Goal: Task Accomplishment & Management: Manage account settings

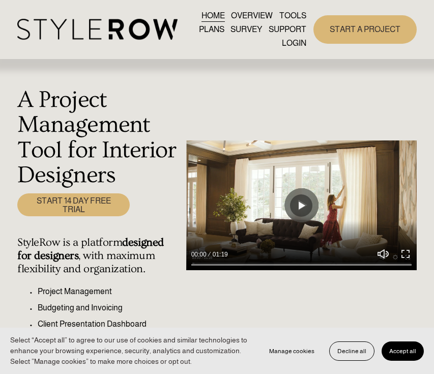
click at [297, 45] on link "LOGIN" at bounding box center [294, 43] width 24 height 14
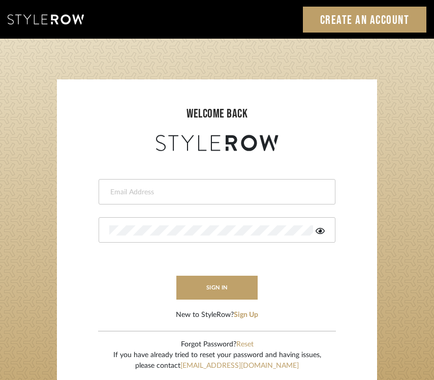
click at [154, 187] on input "email" at bounding box center [215, 192] width 213 height 10
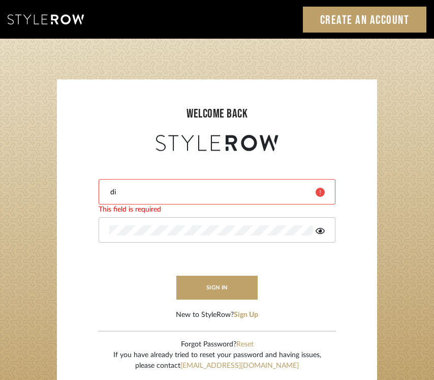
type input "divya.aok@gmail.com"
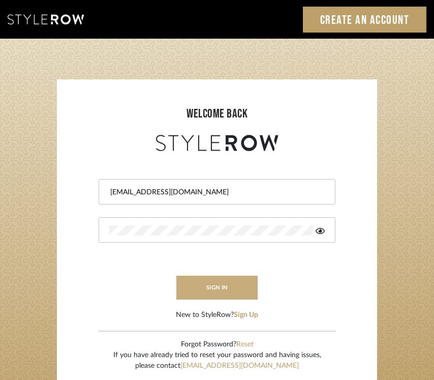
click at [224, 283] on button "sign in" at bounding box center [217, 288] width 81 height 24
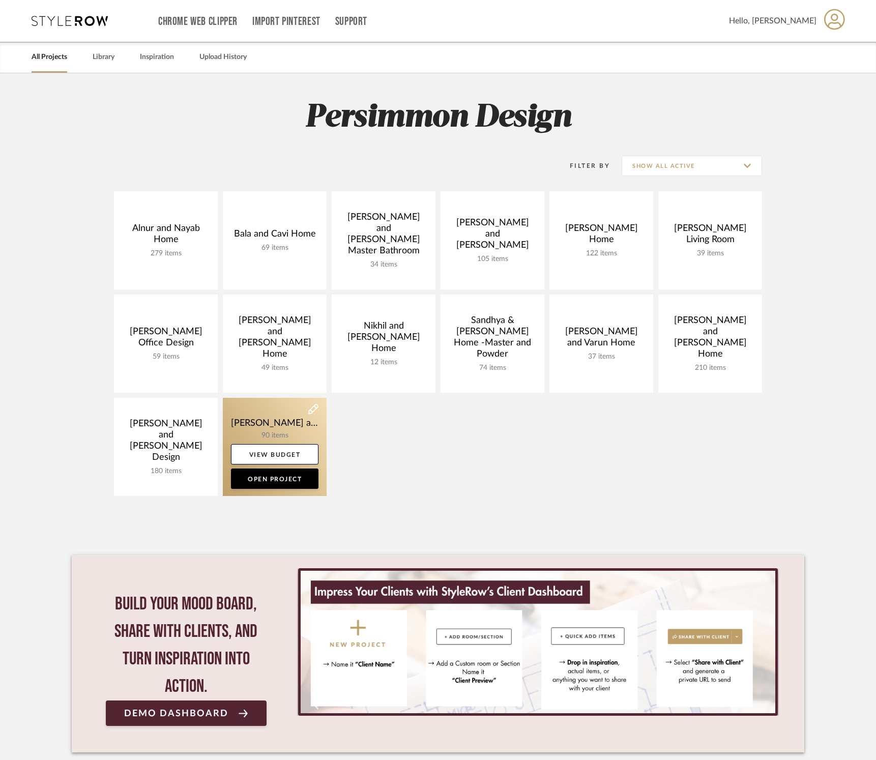
click at [251, 427] on link at bounding box center [275, 447] width 104 height 98
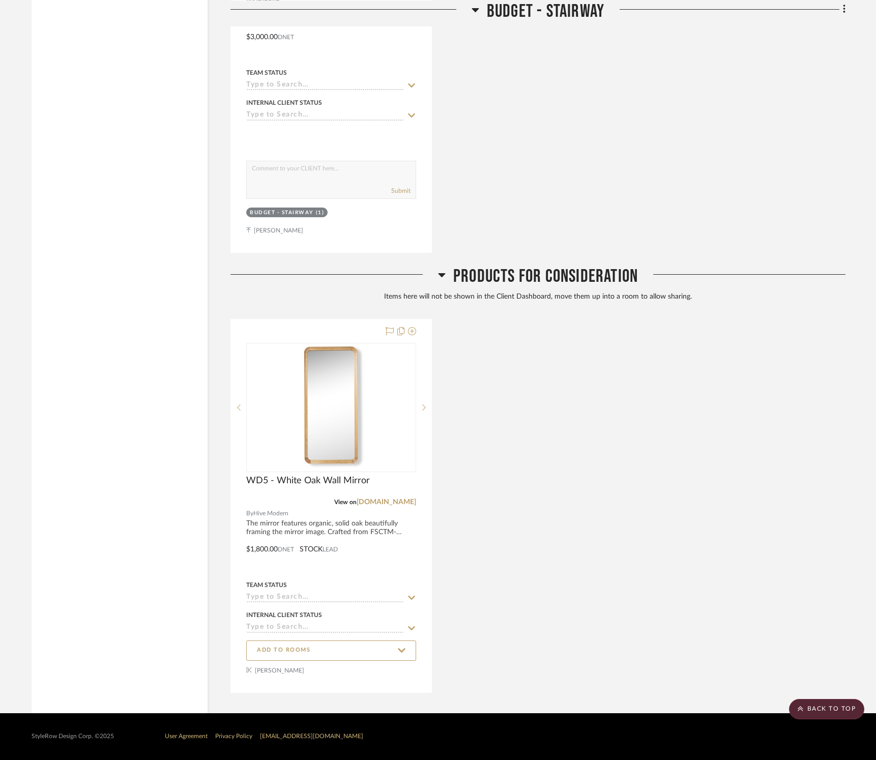
scroll to position [12299, 0]
click at [442, 273] on icon at bounding box center [441, 275] width 7 height 4
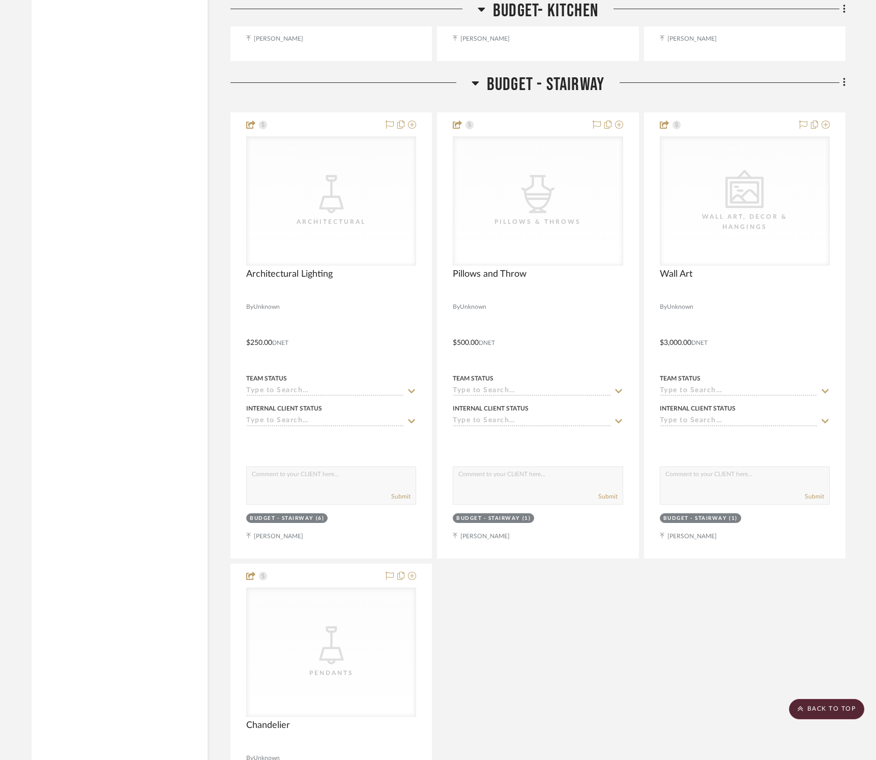
scroll to position [11004, 0]
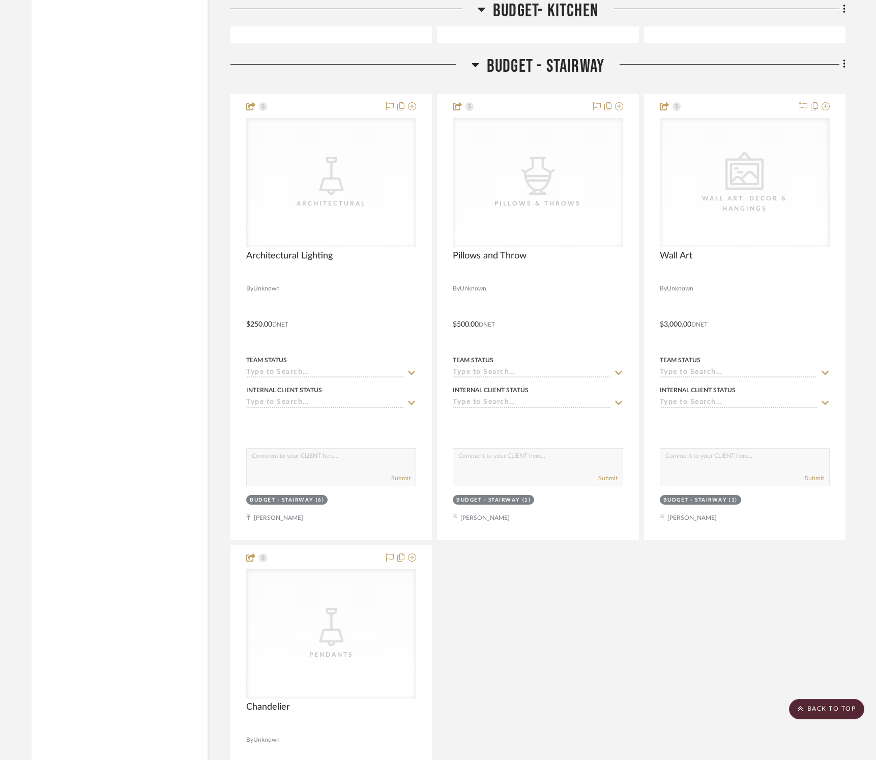
click at [473, 71] on icon at bounding box center [476, 65] width 8 height 12
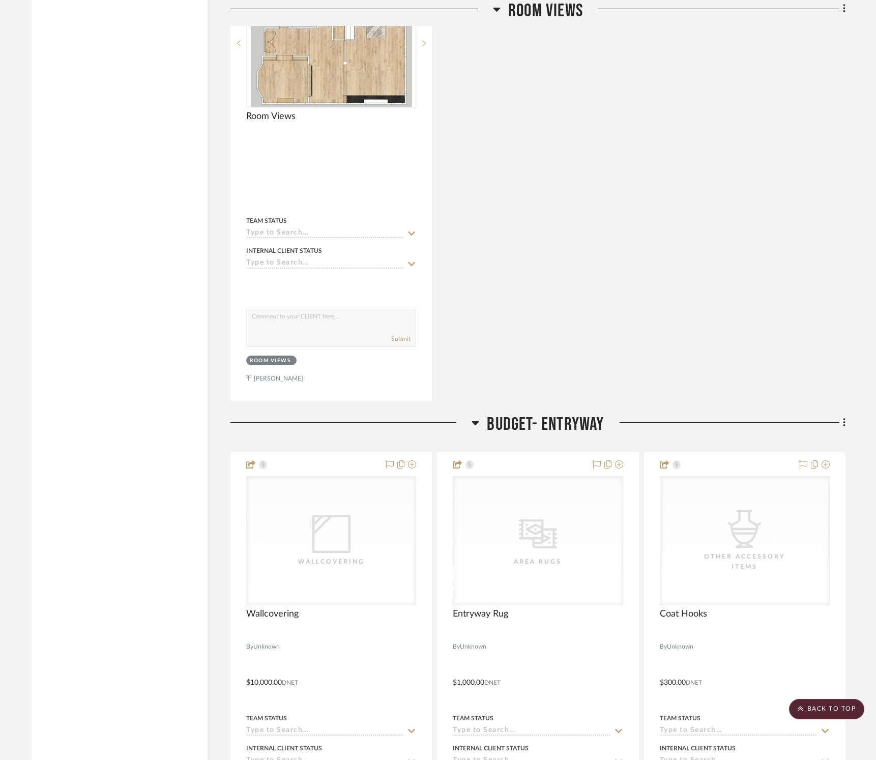
scroll to position [6318, 0]
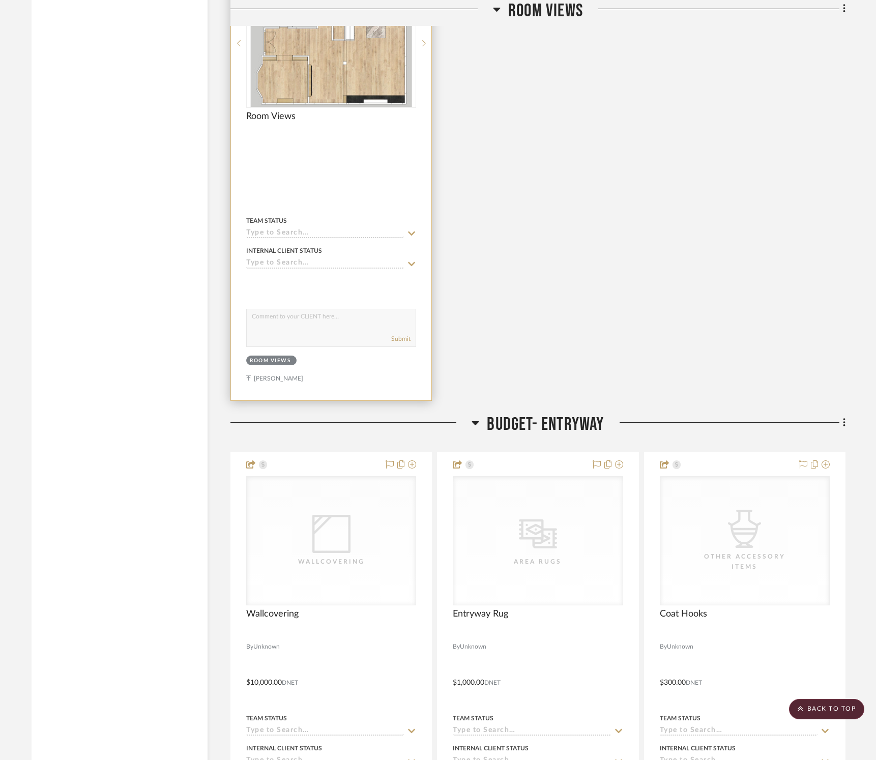
click at [372, 107] on img "0" at bounding box center [331, 43] width 161 height 127
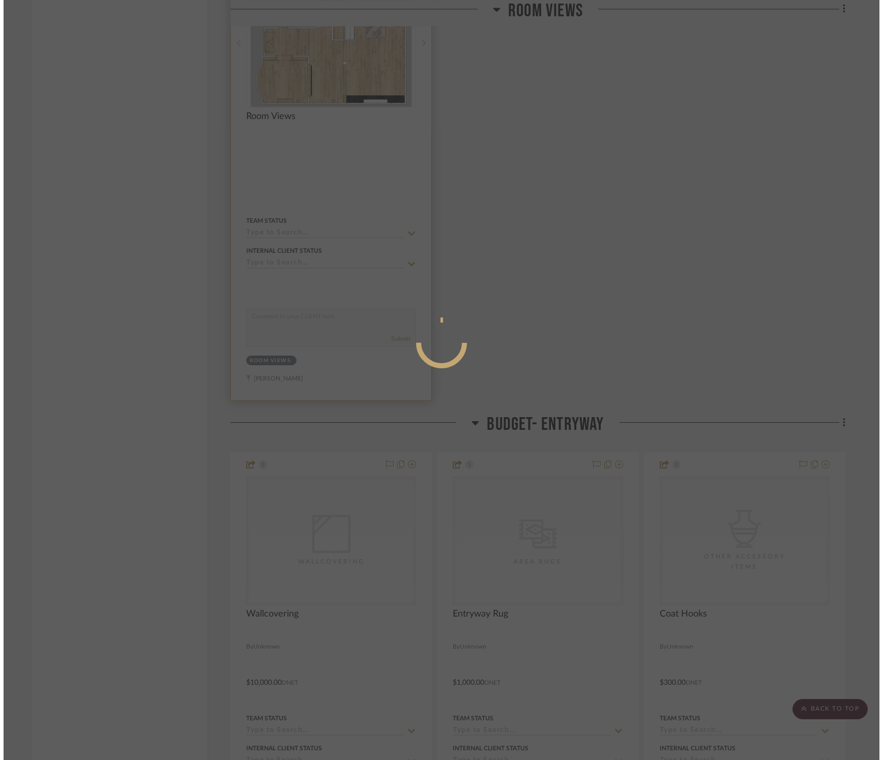
scroll to position [0, 0]
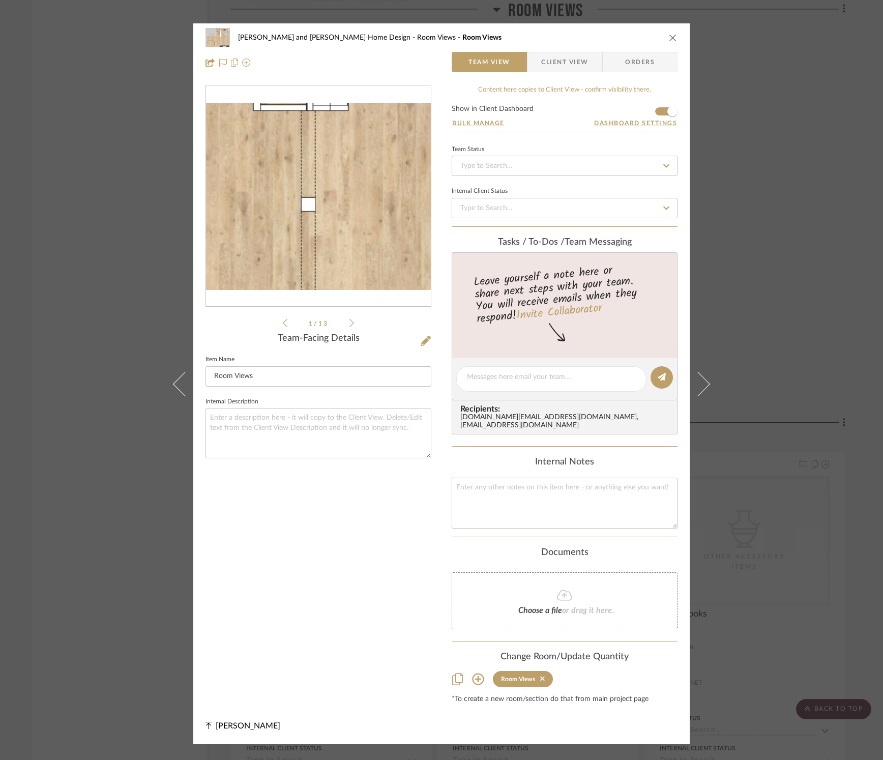
click at [337, 207] on img "0" at bounding box center [318, 197] width 225 height 178
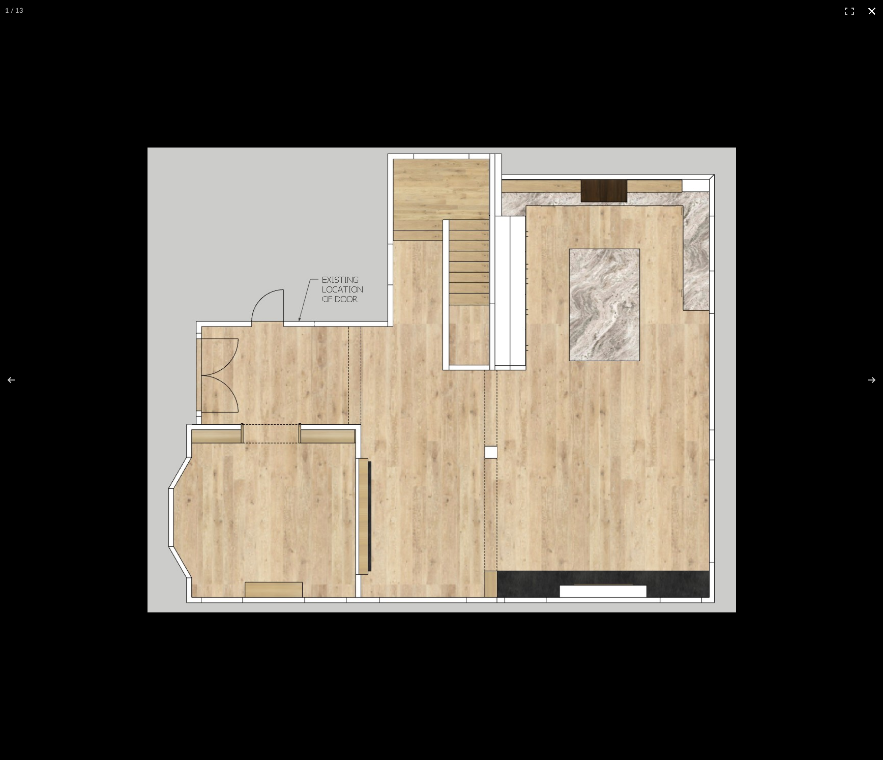
click at [318, 72] on div at bounding box center [441, 380] width 883 height 760
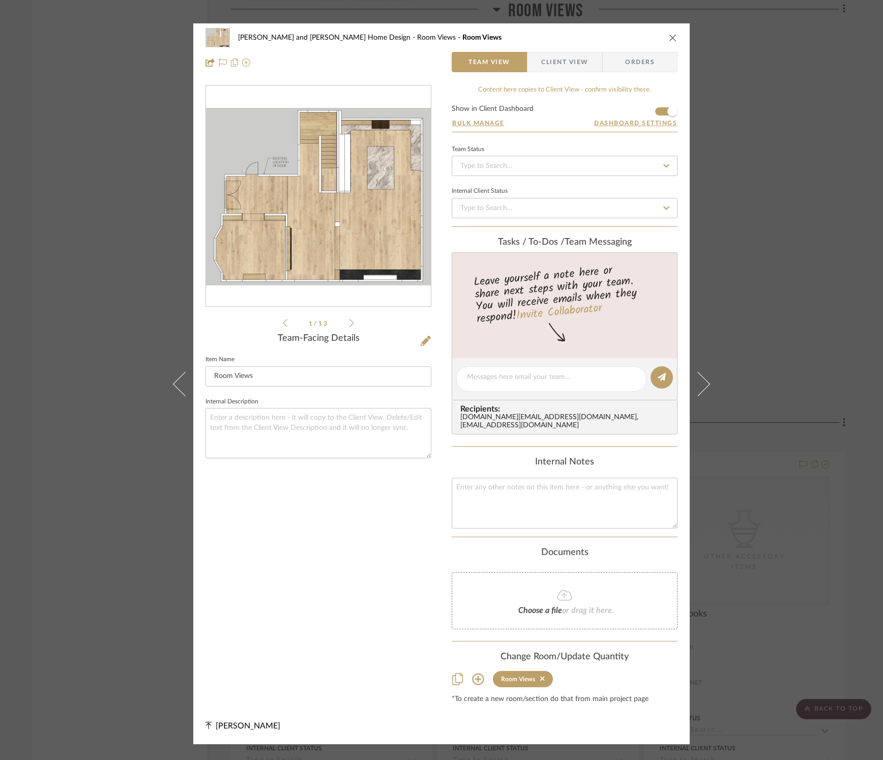
click at [724, 116] on div "[PERSON_NAME] and [PERSON_NAME] Home Design Room Views Room Views Team View Cli…" at bounding box center [441, 380] width 883 height 760
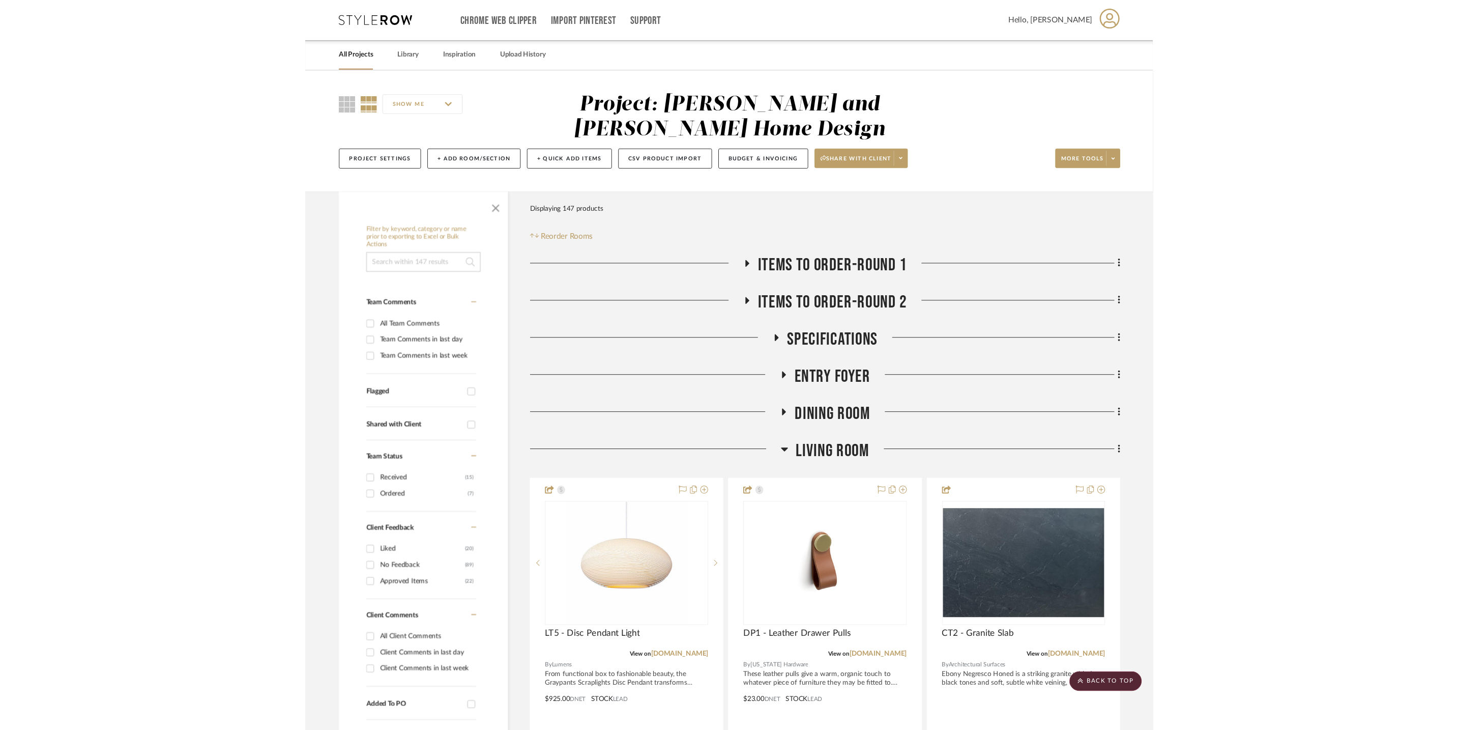
scroll to position [6318, 0]
